Goal: Task Accomplishment & Management: Complete application form

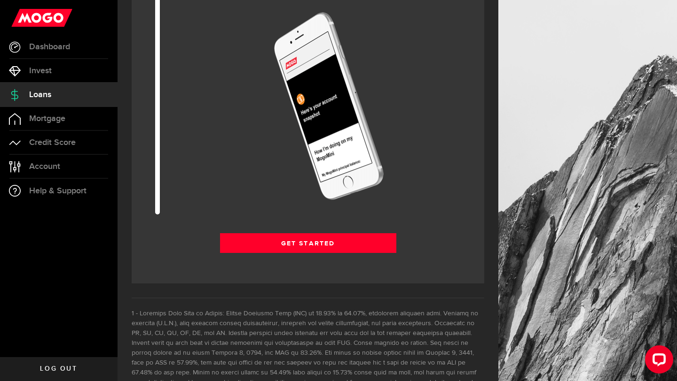
scroll to position [1298, 0]
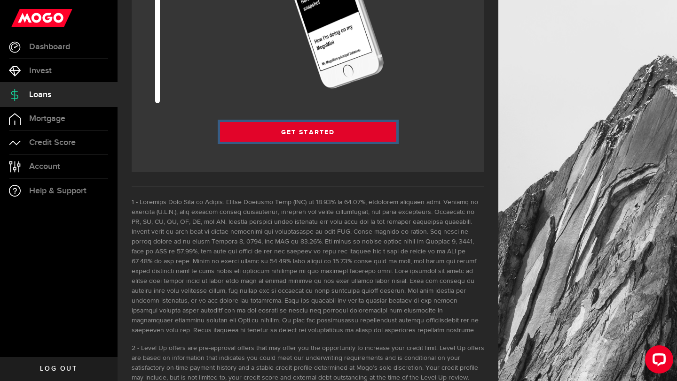
click at [269, 132] on link "Get Started" at bounding box center [308, 132] width 176 height 20
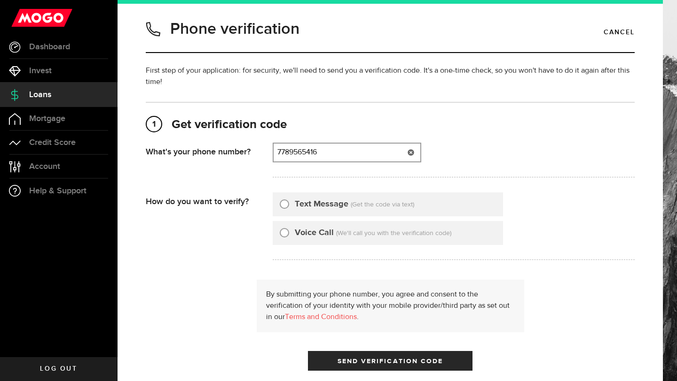
type input "7789565416"
click at [284, 202] on input "Text Message" at bounding box center [284, 202] width 9 height 9
radio input "true"
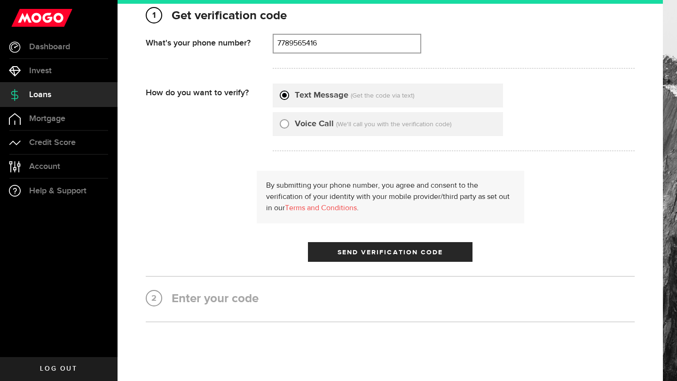
scroll to position [144, 0]
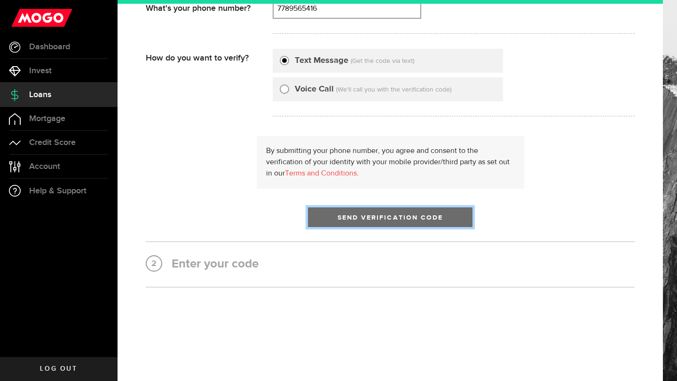
click at [334, 224] on button "Send Verification Code" at bounding box center [390, 218] width 164 height 20
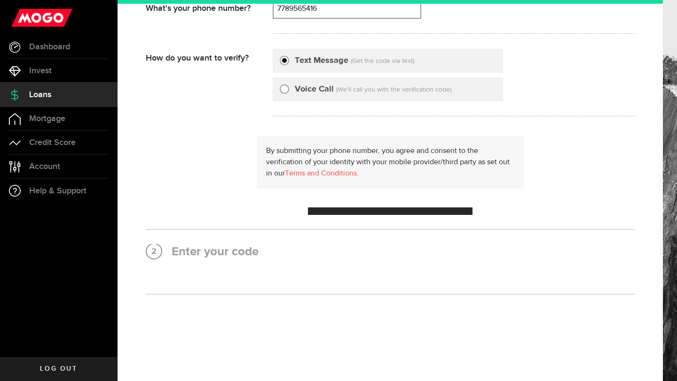
scroll to position [0, 0]
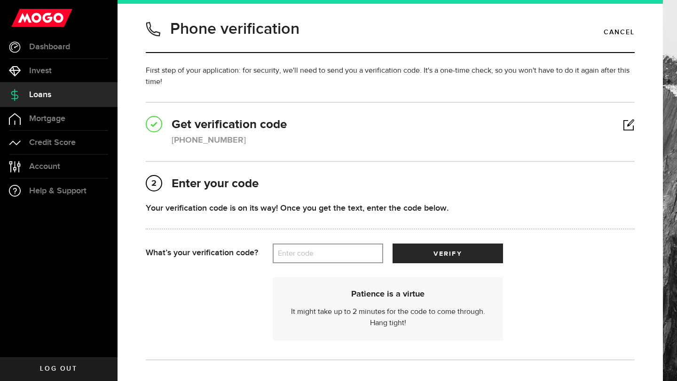
click at [303, 253] on label "Enter code" at bounding box center [327, 253] width 110 height 19
click at [303, 253] on input "Enter code" at bounding box center [327, 254] width 110 height 20
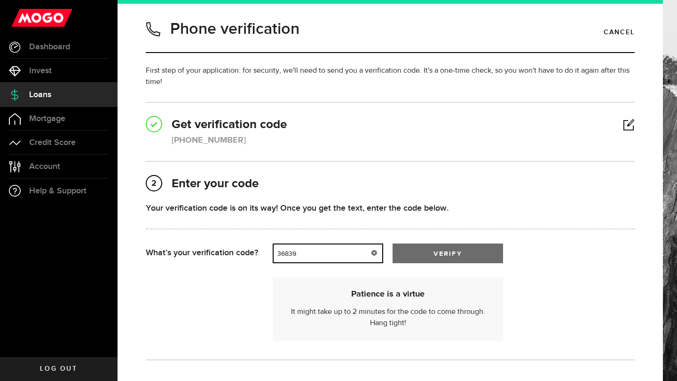
type input "36839"
click at [433, 254] on span "verify" at bounding box center [447, 254] width 28 height 7
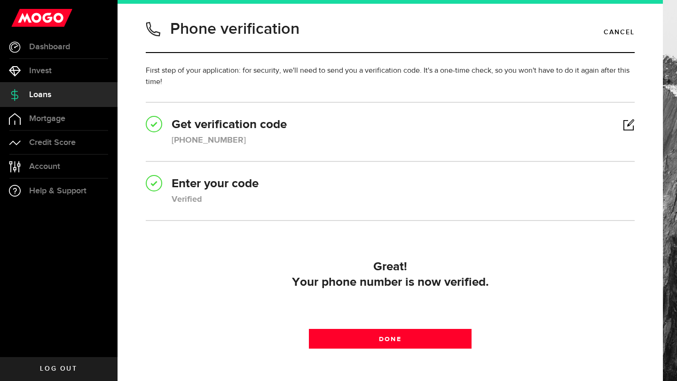
scroll to position [65, 0]
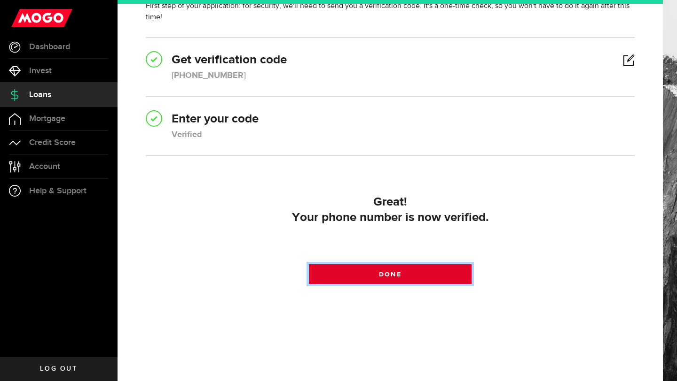
click at [398, 270] on link "Done" at bounding box center [390, 274] width 163 height 20
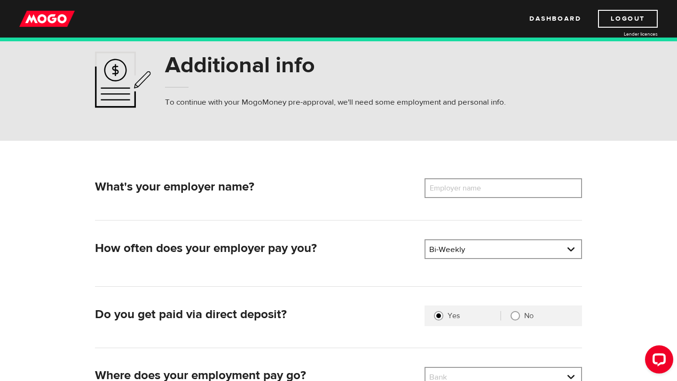
scroll to position [25, 0]
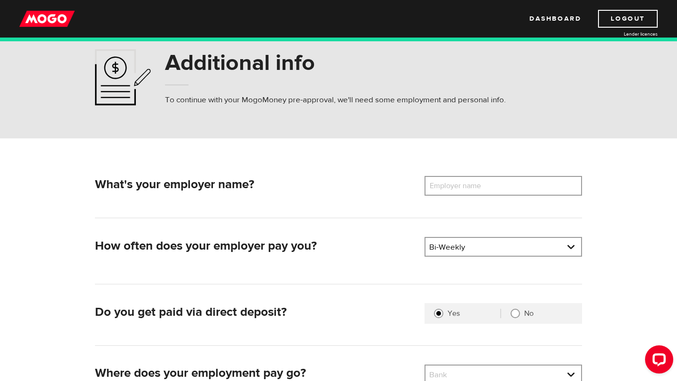
click at [457, 192] on label "Employer name" at bounding box center [462, 186] width 76 height 20
click at [457, 192] on input "Employer name" at bounding box center [502, 186] width 157 height 20
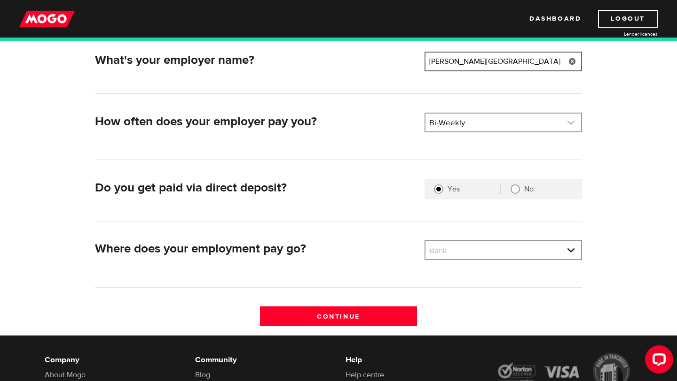
scroll to position [170, 0]
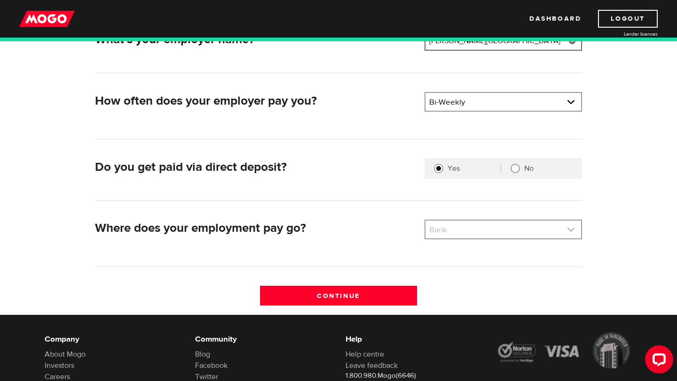
type input "Rogers Arena"
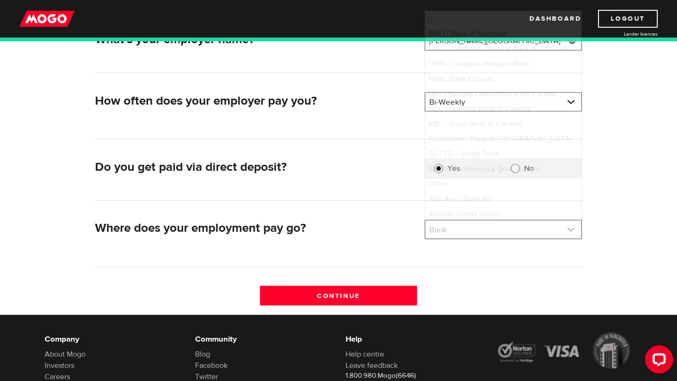
click at [454, 233] on link at bounding box center [503, 230] width 156 height 18
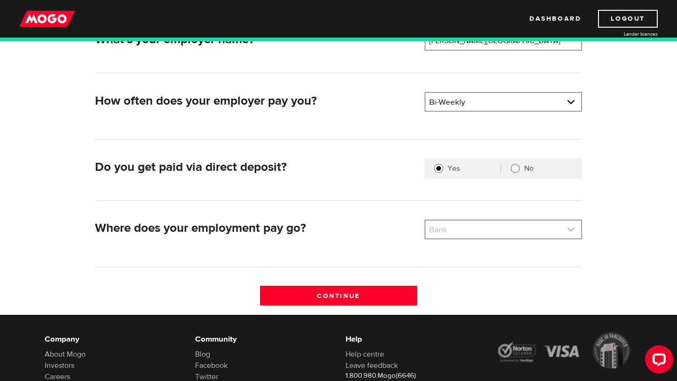
click at [442, 226] on link at bounding box center [503, 230] width 156 height 18
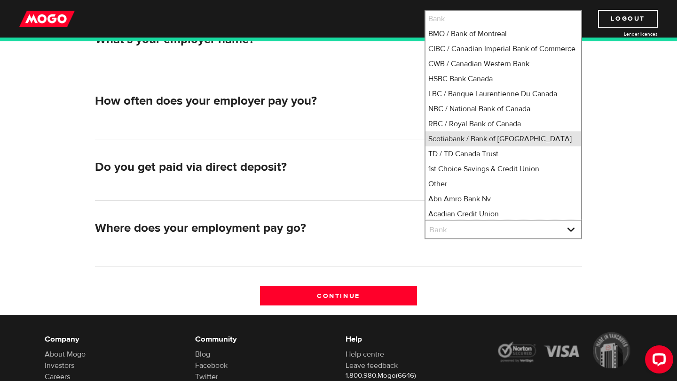
click at [441, 147] on li "Scotiabank / Bank of Nova Scotia" at bounding box center [503, 139] width 156 height 15
select select "2"
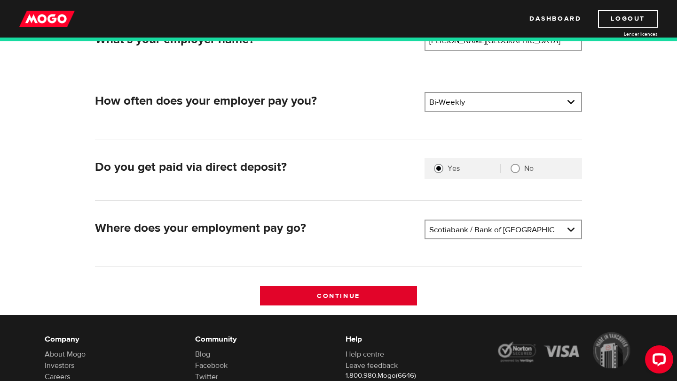
click at [368, 287] on input "Continue" at bounding box center [338, 296] width 157 height 20
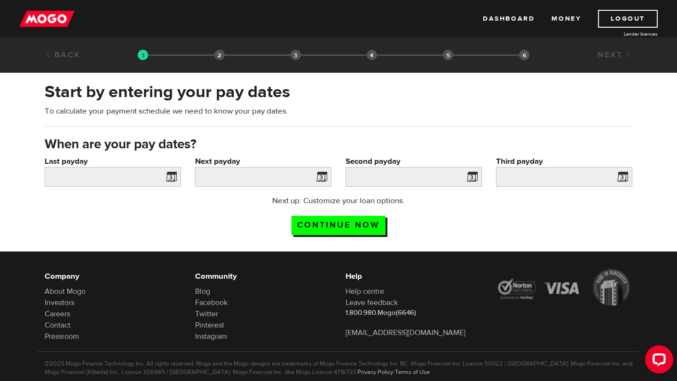
click at [170, 177] on span at bounding box center [169, 178] width 14 height 15
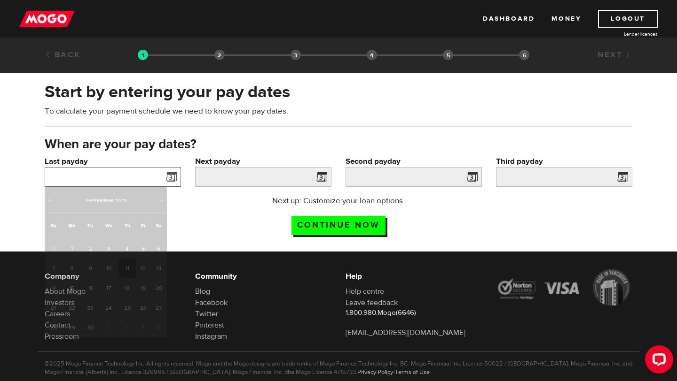
click at [156, 178] on input "Last payday" at bounding box center [113, 177] width 136 height 20
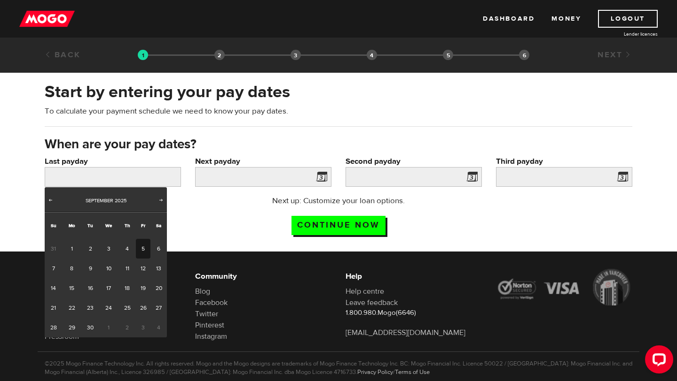
click at [140, 249] on link "5" at bounding box center [143, 249] width 15 height 20
type input "[DATE]"
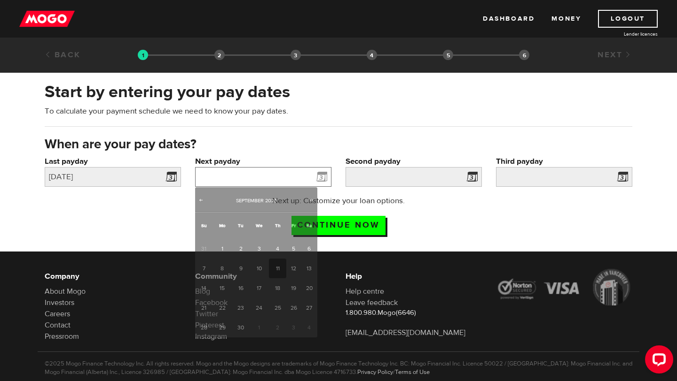
click at [246, 179] on input "Next payday" at bounding box center [263, 177] width 136 height 20
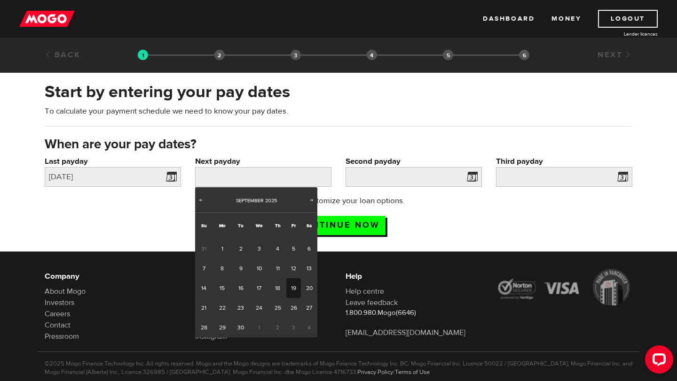
click at [296, 289] on link "19" at bounding box center [293, 289] width 15 height 20
type input "[DATE]"
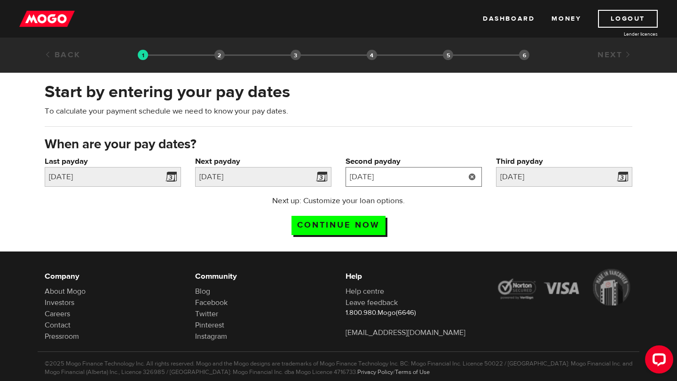
click at [431, 179] on input "[DATE]" at bounding box center [413, 177] width 136 height 20
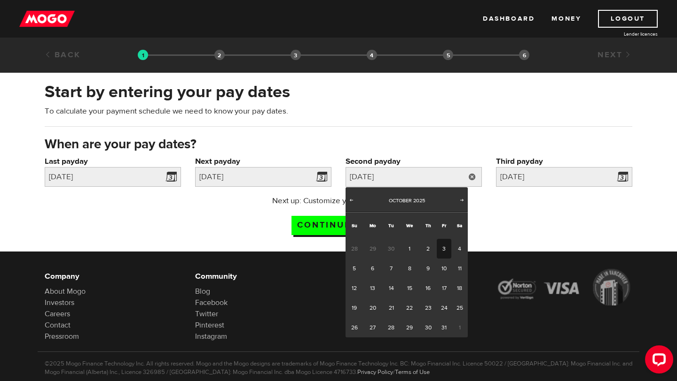
click at [445, 249] on link "3" at bounding box center [443, 249] width 15 height 20
type input "[DATE]"
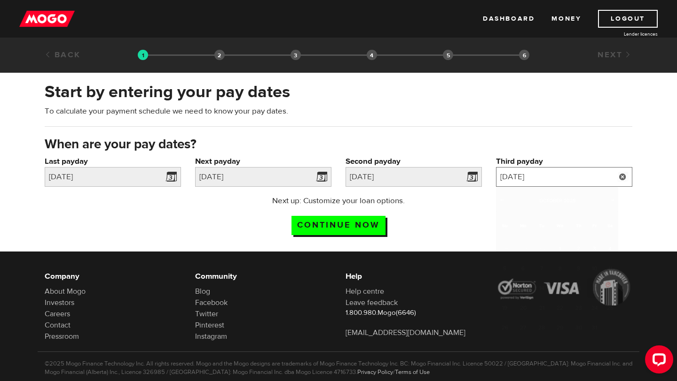
click at [553, 177] on input "[DATE]" at bounding box center [564, 177] width 136 height 20
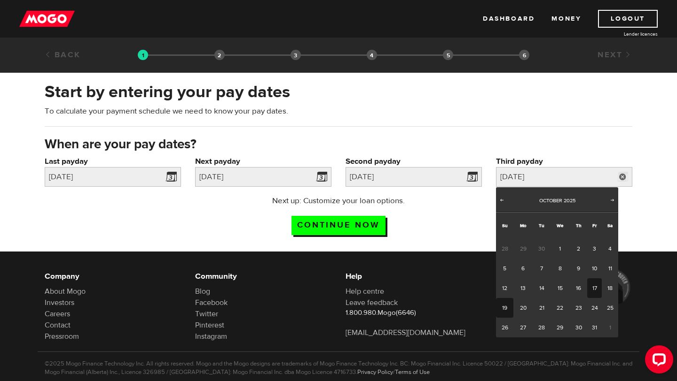
click at [507, 312] on link "19" at bounding box center [504, 308] width 17 height 20
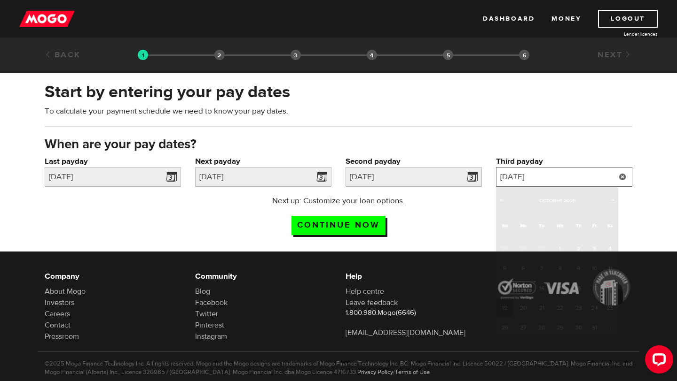
click at [518, 181] on input "2025/10/19" at bounding box center [564, 177] width 136 height 20
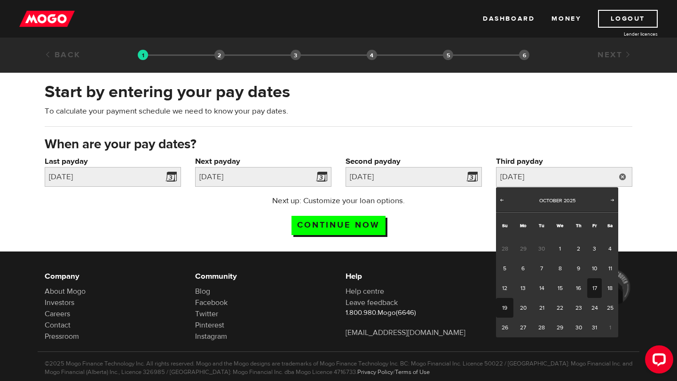
click at [595, 289] on link "17" at bounding box center [594, 289] width 15 height 20
type input "2025/10/17"
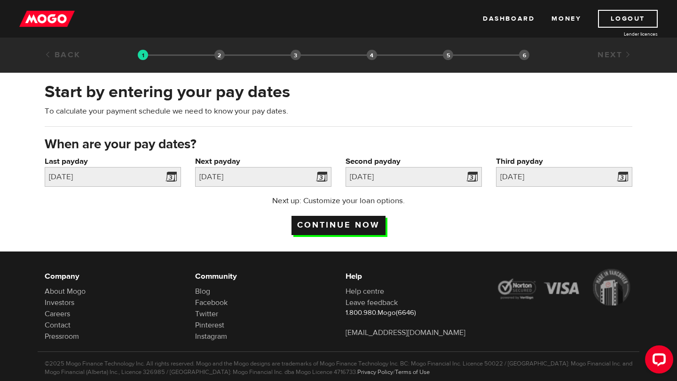
click at [349, 224] on input "Continue now" at bounding box center [338, 225] width 94 height 19
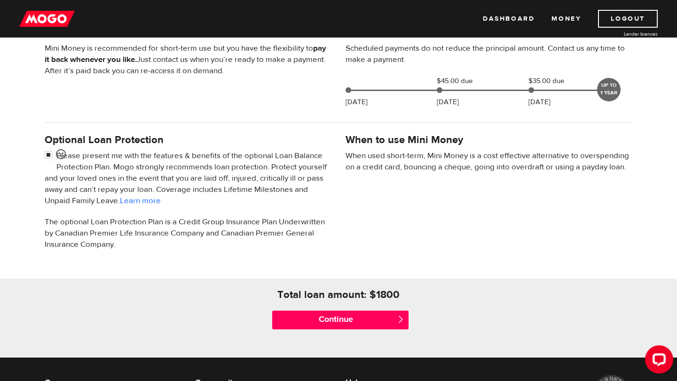
scroll to position [230, 0]
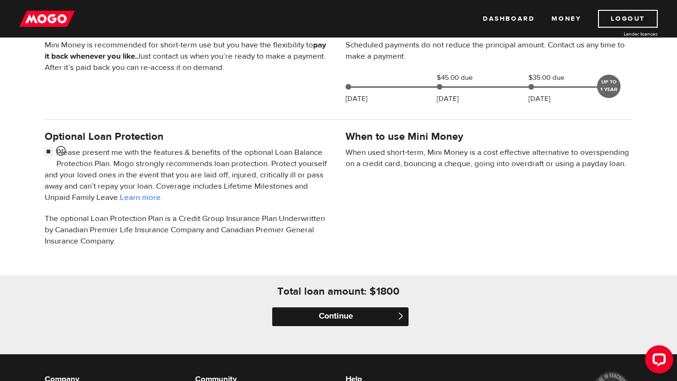
click at [308, 319] on input "Continue" at bounding box center [340, 317] width 136 height 19
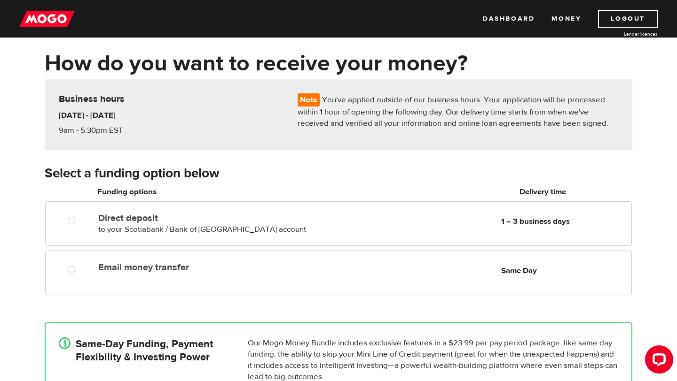
scroll to position [33, 0]
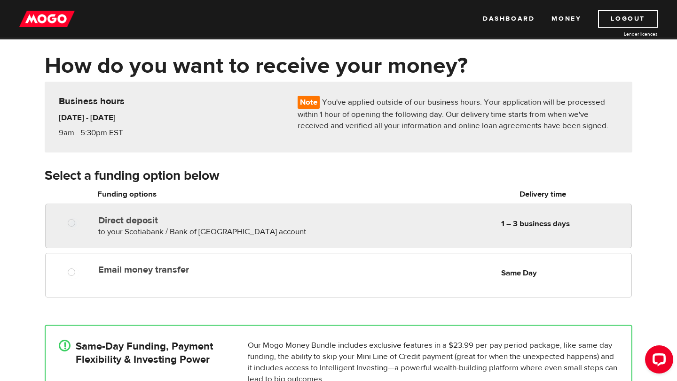
radio input "true"
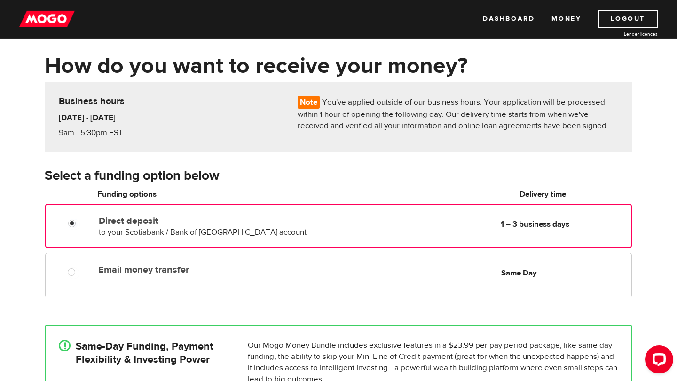
click at [258, 231] on span "to your Scotiabank / Bank of Nova Scotia account" at bounding box center [203, 232] width 208 height 10
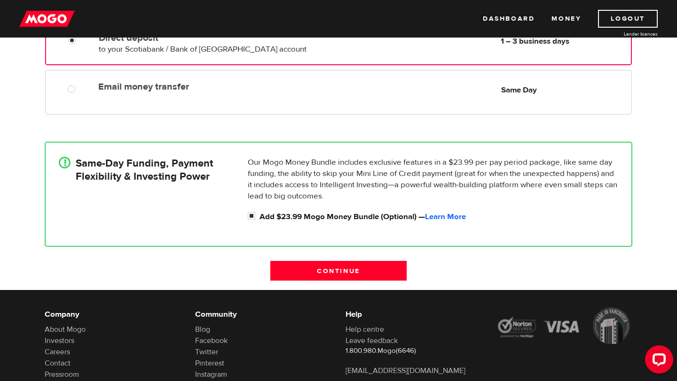
scroll to position [219, 0]
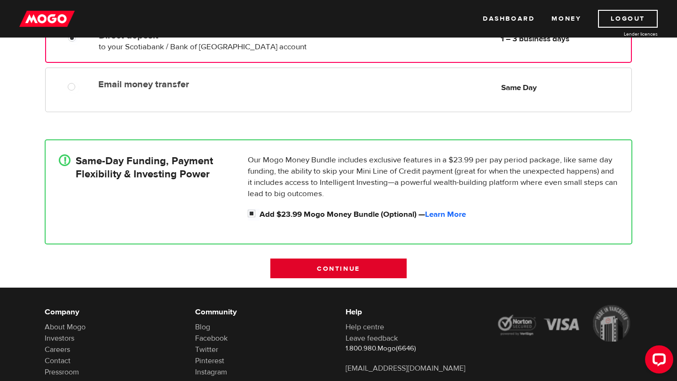
click at [304, 270] on input "Continue" at bounding box center [338, 269] width 136 height 20
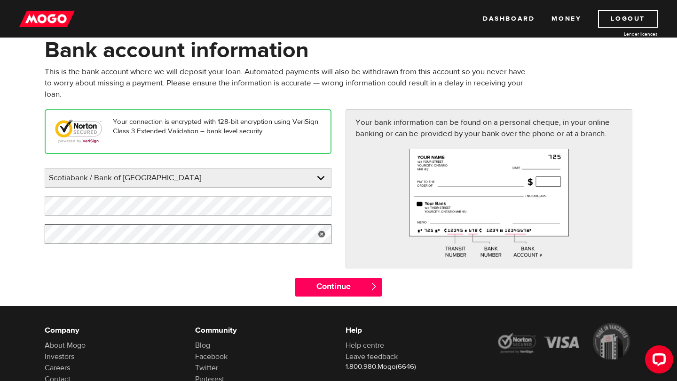
scroll to position [70, 0]
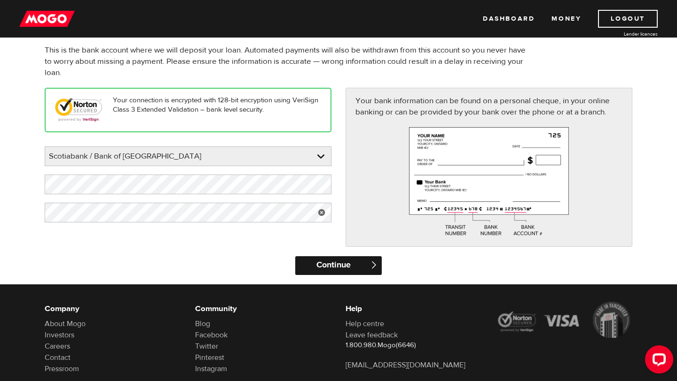
click at [318, 264] on input "Continue" at bounding box center [338, 266] width 86 height 19
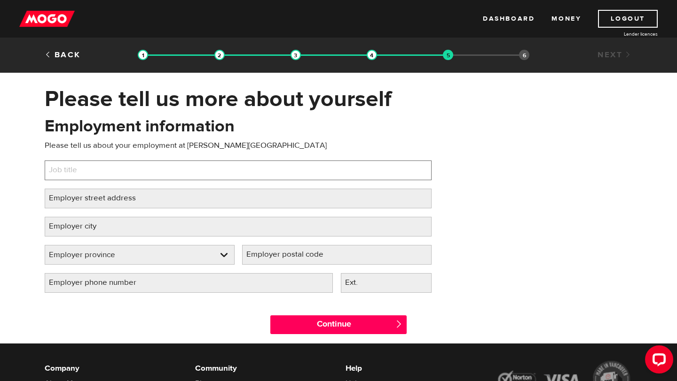
click at [234, 167] on input "Job title" at bounding box center [238, 171] width 387 height 20
type input "Conversion member"
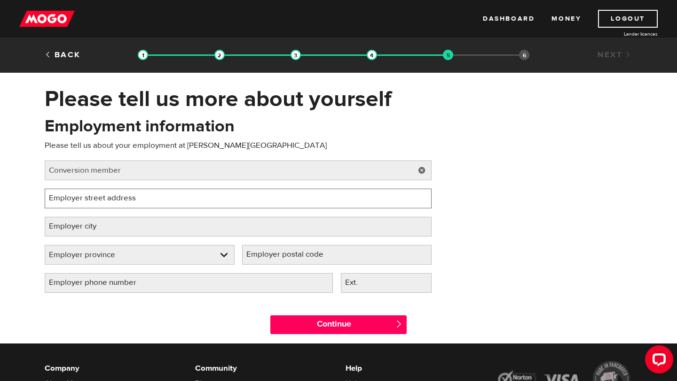
click at [176, 201] on input "Employer street address" at bounding box center [238, 199] width 387 height 20
type input "g"
type input "800 griffiths wy, vancouver bc v6b6g1"
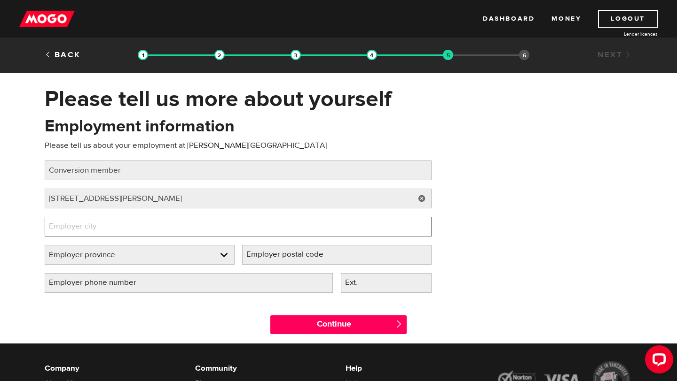
click at [127, 228] on input "Employer city" at bounding box center [238, 227] width 387 height 20
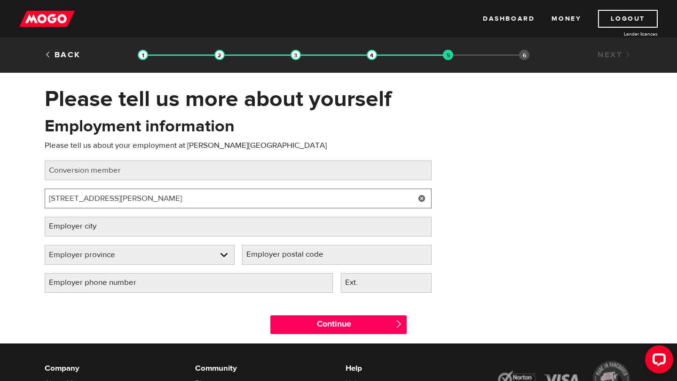
drag, startPoint x: 157, startPoint y: 200, endPoint x: 189, endPoint y: 203, distance: 32.1
click at [189, 203] on input "800 griffiths wy, vancouver bc v6b6g1" at bounding box center [238, 199] width 387 height 20
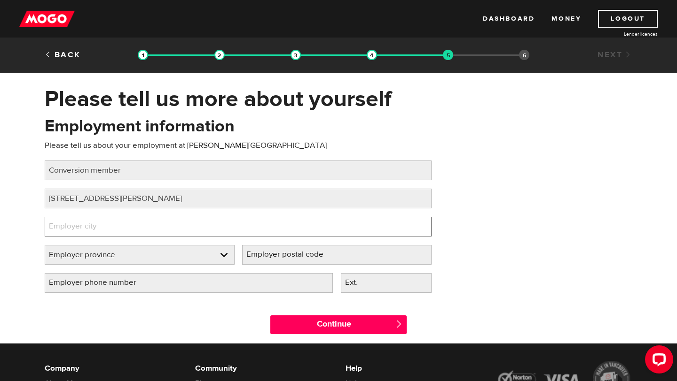
click at [156, 233] on input "Employer city" at bounding box center [238, 227] width 387 height 20
type input "c"
type input "vancouver"
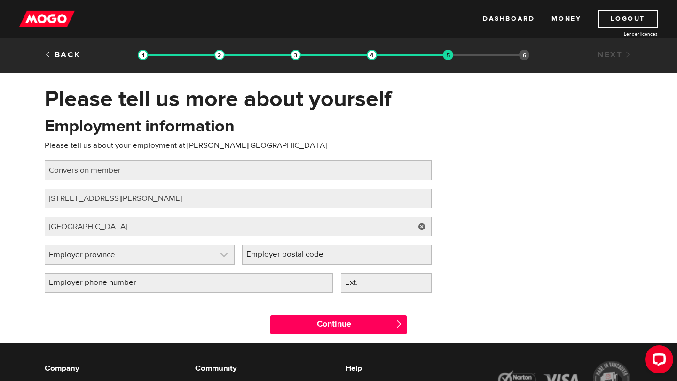
click at [130, 257] on link at bounding box center [139, 255] width 189 height 19
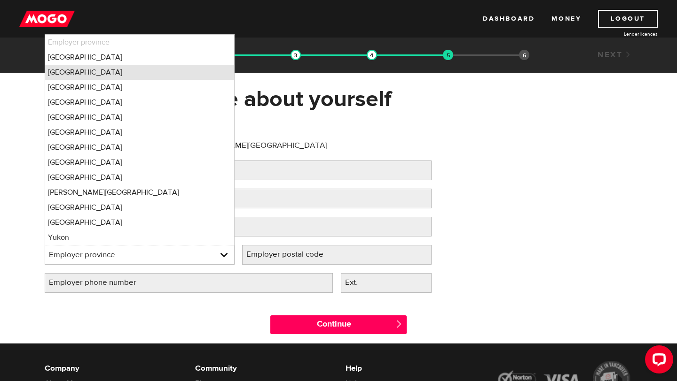
click at [95, 74] on li "British Columbia" at bounding box center [139, 72] width 189 height 15
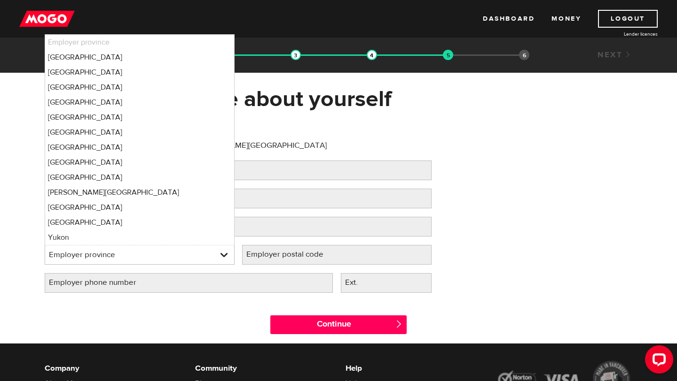
select select "BC"
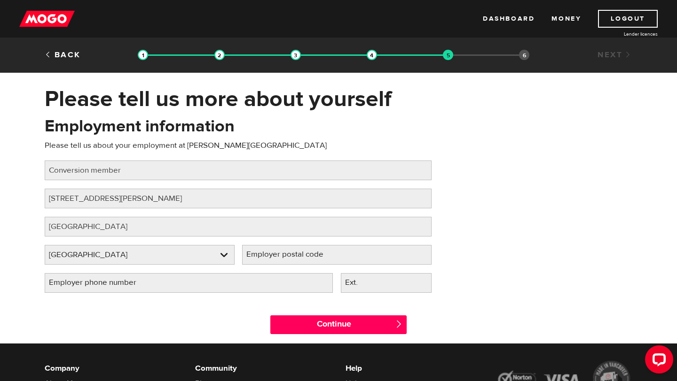
click at [296, 259] on label "Employer postal code" at bounding box center [292, 254] width 101 height 19
click at [296, 259] on input "Employer postal code" at bounding box center [337, 255] width 190 height 20
paste input "v6b6g1"
type input "v6b6g1"
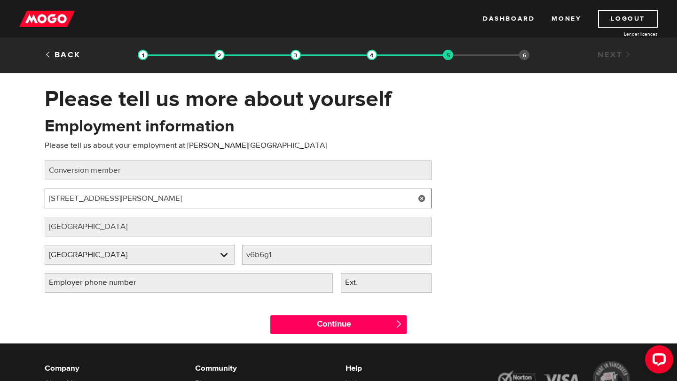
click at [225, 196] on input "800 griffiths wy, vancouver bc v6b6g1" at bounding box center [238, 199] width 387 height 20
type input "800 griffiths wy, vancouver bc"
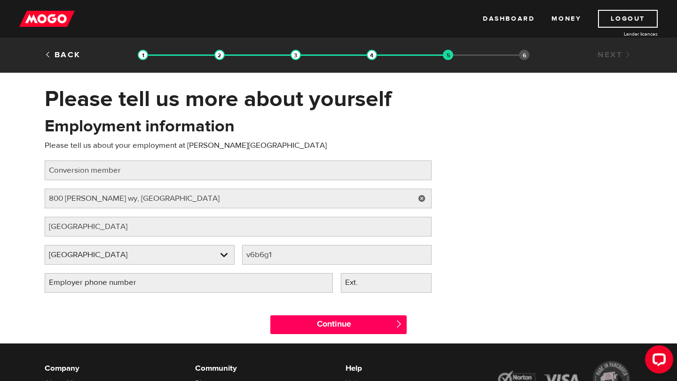
click at [118, 285] on label "Employer phone number" at bounding box center [100, 282] width 111 height 19
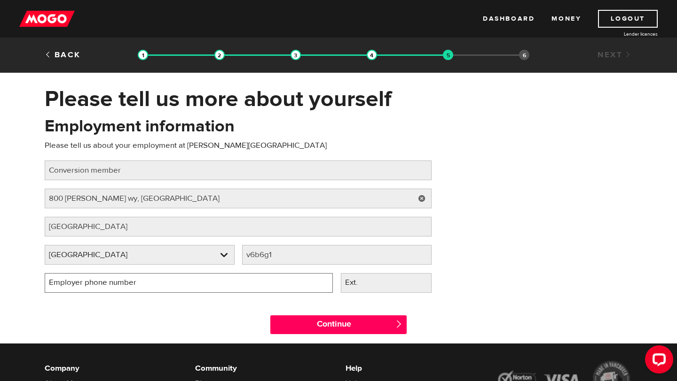
click at [118, 285] on input "Employer phone number" at bounding box center [189, 283] width 288 height 20
type input "(604) 899-7400"
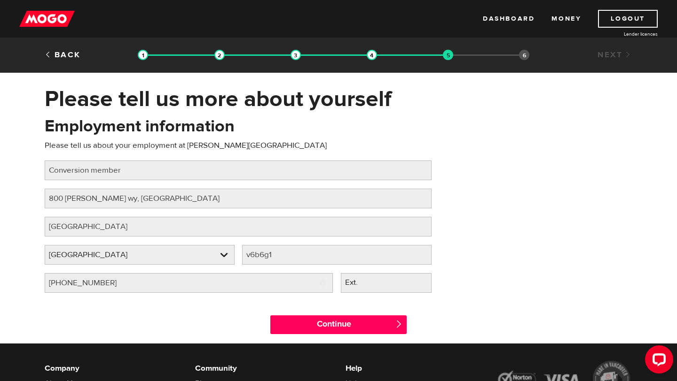
click at [362, 288] on label "Ext." at bounding box center [359, 282] width 36 height 19
click at [362, 288] on input "Ext." at bounding box center [386, 283] width 91 height 20
click at [362, 288] on label "Ext." at bounding box center [359, 282] width 36 height 19
click at [362, 288] on input "Ext." at bounding box center [386, 283] width 91 height 20
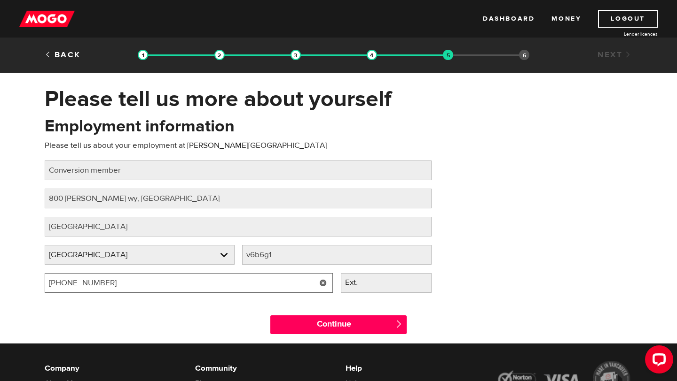
click at [271, 279] on input "(604) 899-7400" at bounding box center [189, 283] width 288 height 20
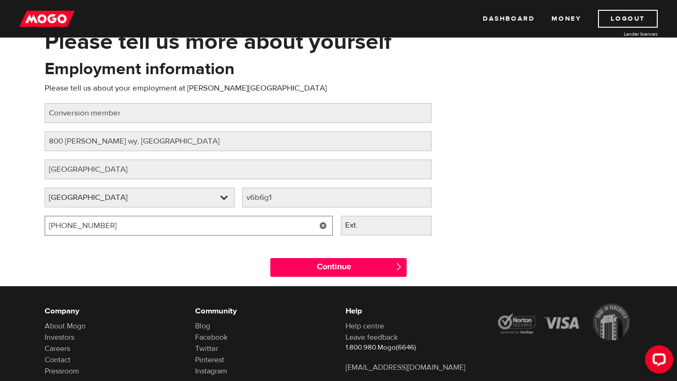
scroll to position [70, 0]
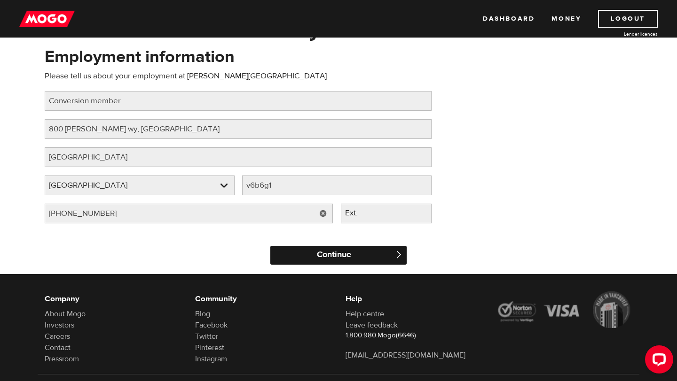
click at [356, 253] on input "Continue" at bounding box center [338, 255] width 136 height 19
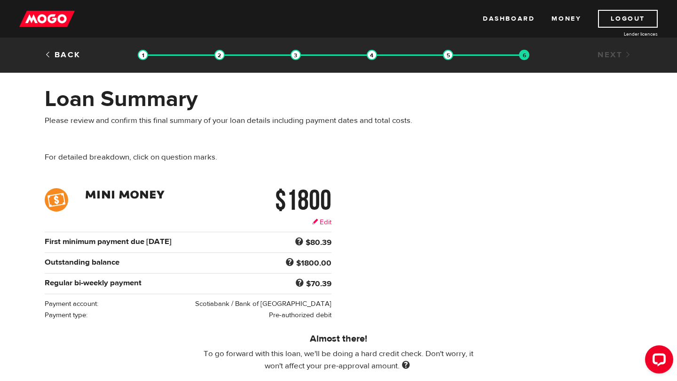
click at [326, 221] on link "Edit" at bounding box center [321, 223] width 19 height 10
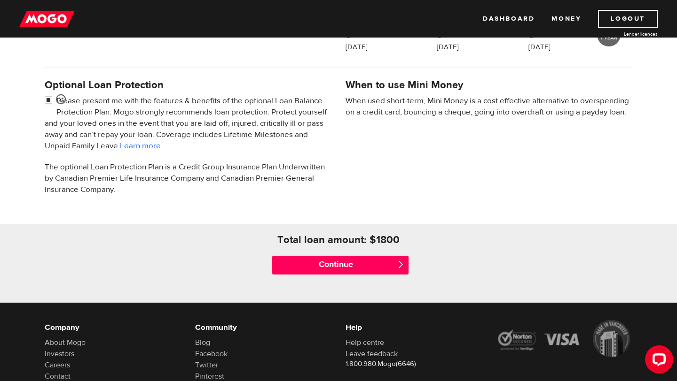
scroll to position [355, 0]
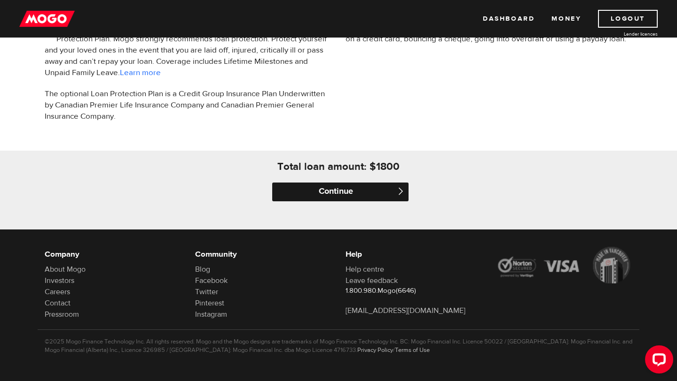
click at [337, 192] on input "Continue" at bounding box center [340, 192] width 136 height 19
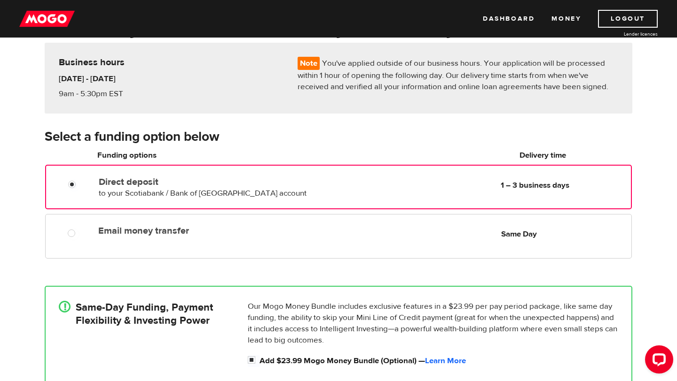
scroll to position [277, 0]
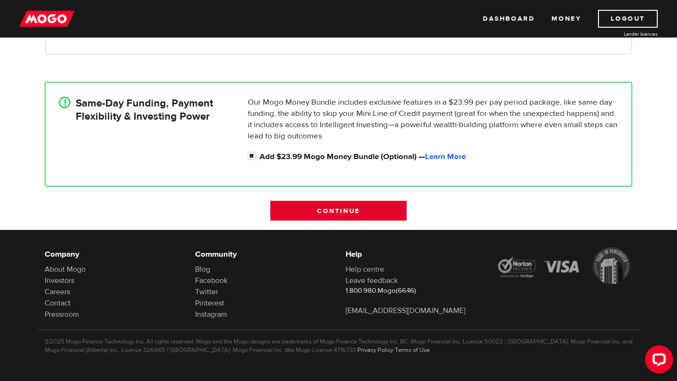
click at [308, 205] on input "Continue" at bounding box center [338, 211] width 136 height 20
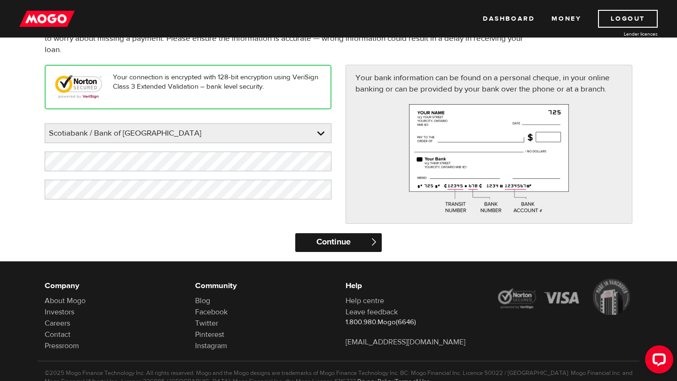
scroll to position [125, 0]
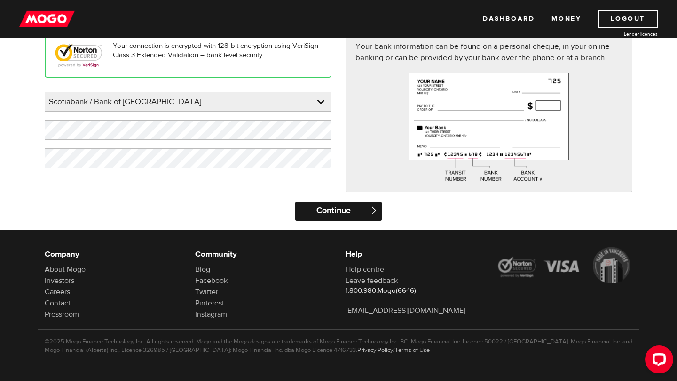
click at [328, 203] on input "Continue" at bounding box center [338, 211] width 86 height 19
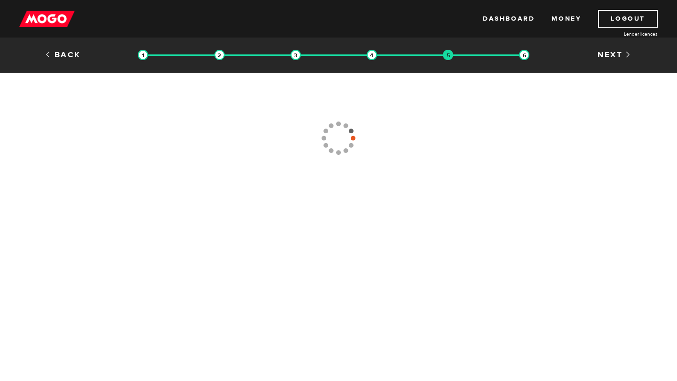
type input "[PHONE_NUMBER]"
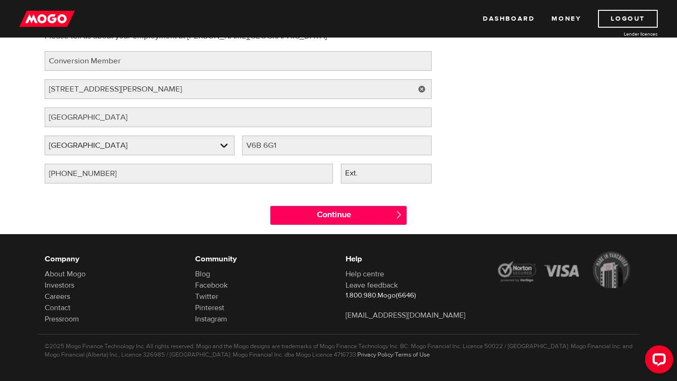
scroll to position [114, 0]
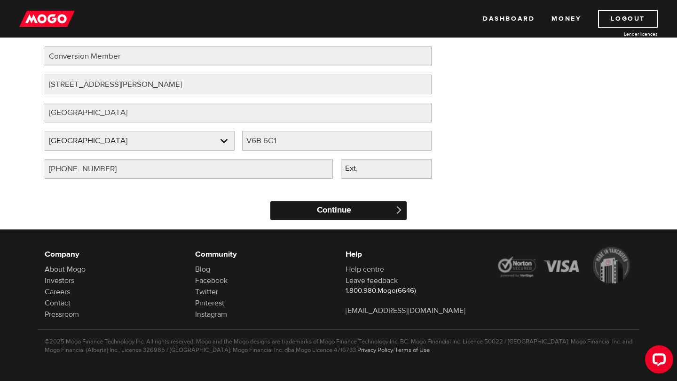
click at [328, 212] on input "Continue" at bounding box center [338, 211] width 136 height 19
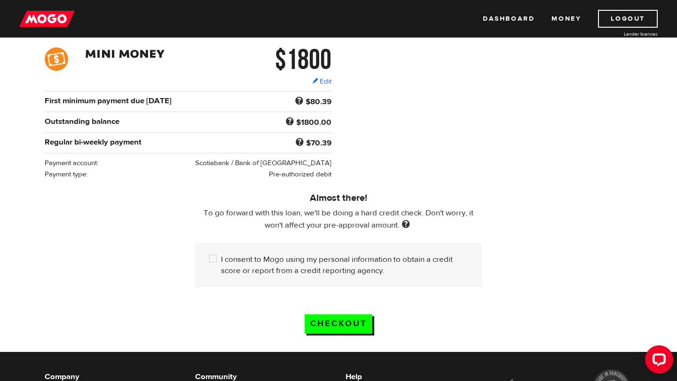
scroll to position [156, 0]
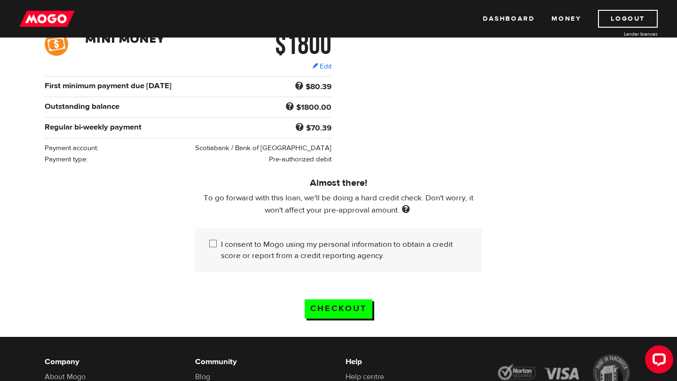
click at [217, 244] on input "I consent to Mogo using my personal information to obtain a credit score or rep…" at bounding box center [215, 245] width 12 height 12
checkbox input "true"
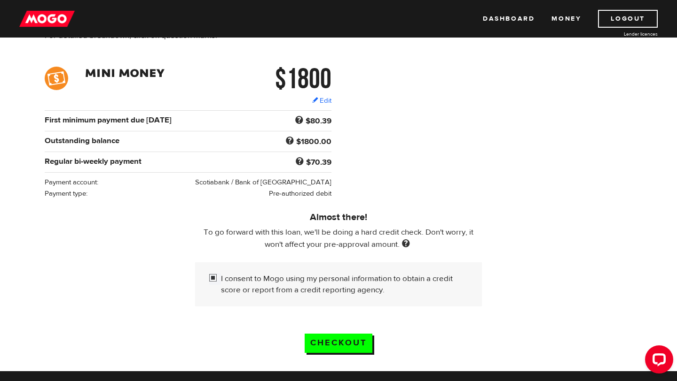
scroll to position [121, 0]
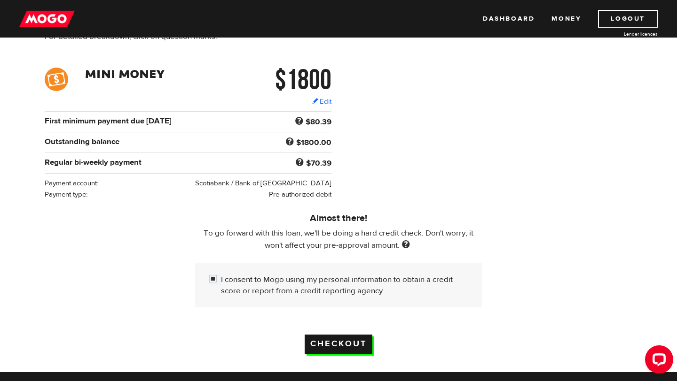
click at [319, 341] on input "Checkout" at bounding box center [338, 344] width 68 height 19
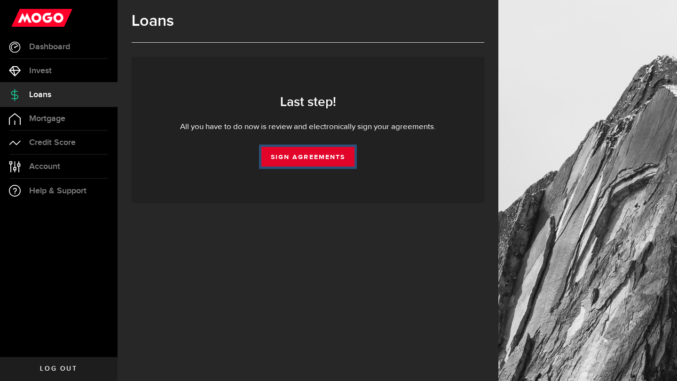
click at [302, 159] on link "Sign Agreements" at bounding box center [307, 157] width 93 height 20
